Goal: Task Accomplishment & Management: Use online tool/utility

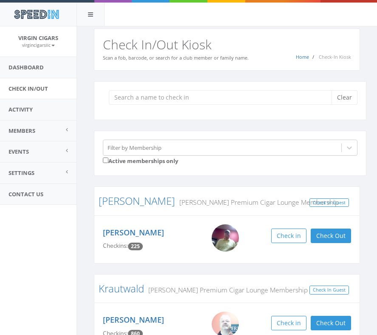
scroll to position [4, 0]
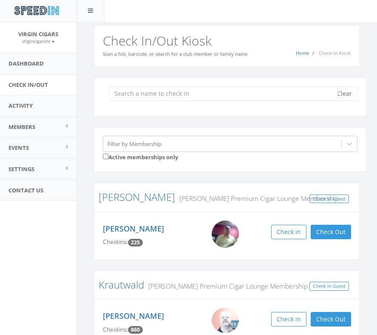
click at [218, 93] on input "search" at bounding box center [223, 93] width 229 height 14
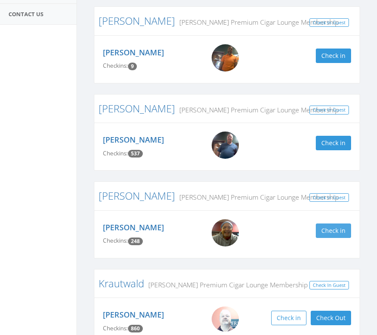
scroll to position [182, 0]
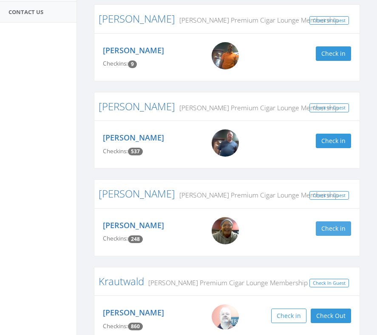
type input "ke"
click at [321, 231] on button "Check in" at bounding box center [333, 228] width 35 height 14
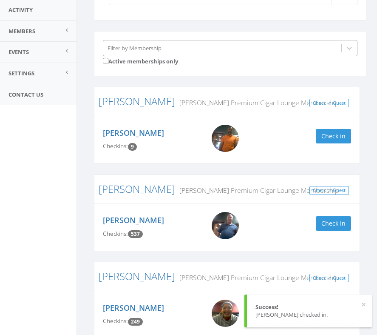
scroll to position [0, 0]
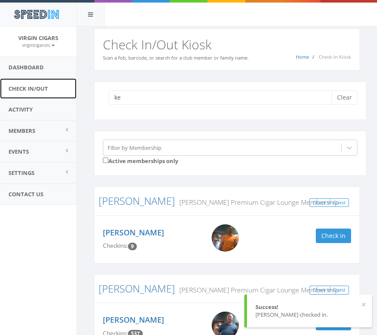
click at [23, 89] on link "Check In/Out" at bounding box center [38, 88] width 77 height 21
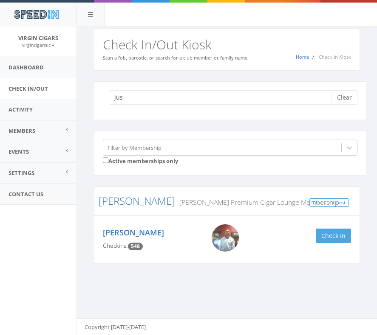
type input "jus"
click at [323, 237] on button "Check in" at bounding box center [333, 235] width 35 height 14
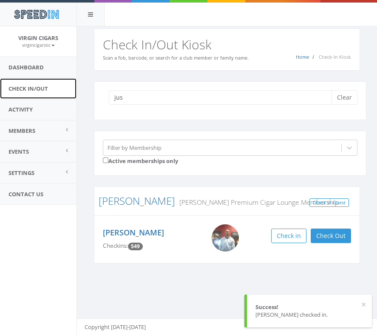
click at [34, 88] on link "Check In/Out" at bounding box center [38, 88] width 77 height 21
